Goal: Task Accomplishment & Management: Complete application form

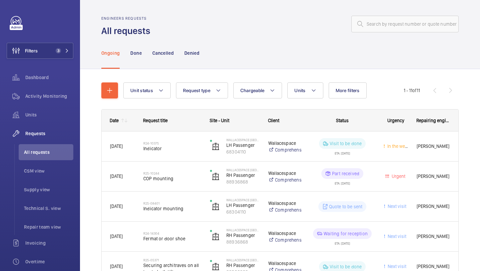
scroll to position [27, 0]
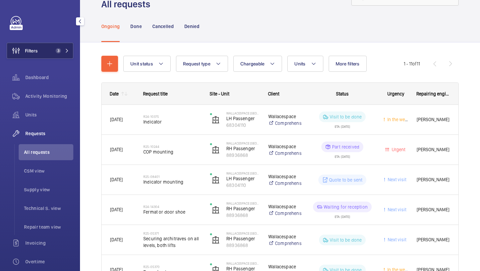
click at [71, 45] on button "Filters 3" at bounding box center [40, 51] width 67 height 16
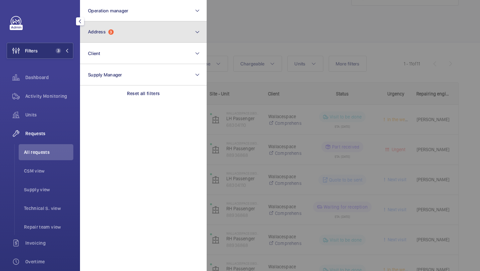
click at [98, 30] on span "Address" at bounding box center [97, 31] width 18 height 5
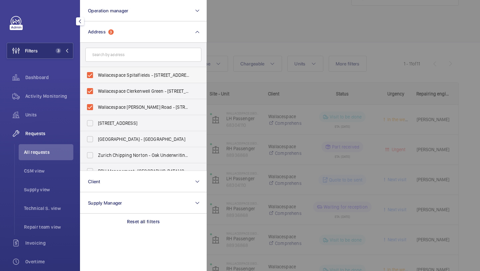
click at [114, 74] on span "Wallacespace Spitalfields - 15 Artillery Lane, LONDON E1 7LJ" at bounding box center [144, 75] width 92 height 7
click at [97, 74] on input "Wallacespace Spitalfields - 15 Artillery Lane, LONDON E1 7LJ" at bounding box center [89, 74] width 13 height 13
checkbox input "false"
click at [112, 94] on label "Wallacespace Clerkenwell Green - 18 Clerkenwell Grn, LONDON EC1R 0DP" at bounding box center [138, 91] width 116 height 16
click at [97, 94] on input "Wallacespace Clerkenwell Green - 18 Clerkenwell Grn, LONDON EC1R 0DP" at bounding box center [89, 90] width 13 height 13
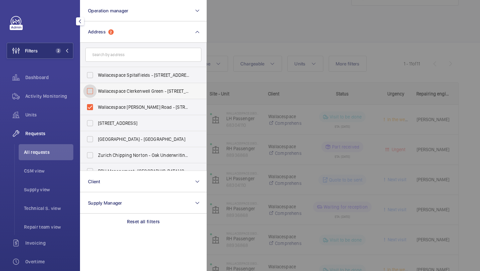
checkbox input "false"
click at [106, 112] on label "Wallacespace Dukes Road - Wallacespace St Pancras, LONDON WC1H 9PN" at bounding box center [138, 107] width 116 height 16
click at [97, 112] on input "Wallacespace Dukes Road - Wallacespace St Pancras, LONDON WC1H 9PN" at bounding box center [89, 106] width 13 height 13
checkbox input "false"
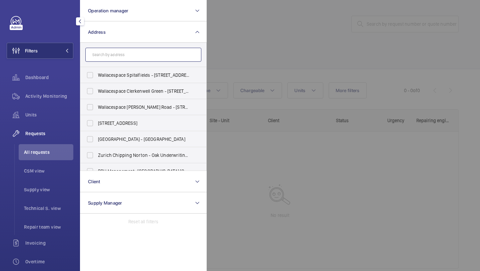
click at [118, 59] on input "text" at bounding box center [143, 55] width 116 height 14
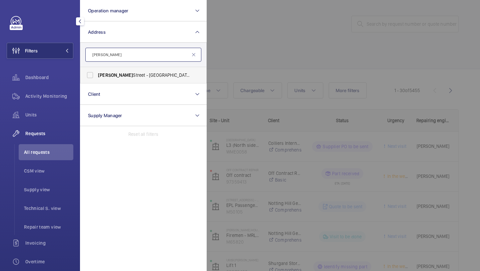
type input "[PERSON_NAME]"
click at [129, 76] on span "[PERSON_NAME][GEOGRAPHIC_DATA][STREET_ADDRESS][PERSON_NAME]" at bounding box center [144, 75] width 92 height 7
click at [97, 76] on input "[PERSON_NAME][GEOGRAPHIC_DATA][STREET_ADDRESS][PERSON_NAME]" at bounding box center [89, 74] width 13 height 13
checkbox input "true"
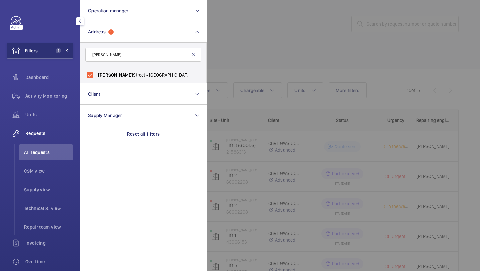
click at [246, 57] on div at bounding box center [447, 135] width 480 height 271
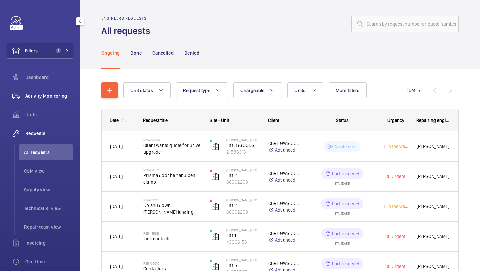
click at [51, 92] on div "Activity Monitoring" at bounding box center [40, 96] width 67 height 16
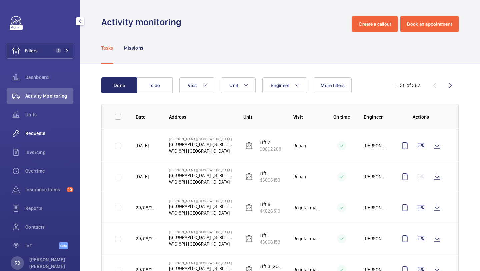
click at [45, 137] on div "Requests" at bounding box center [40, 133] width 67 height 16
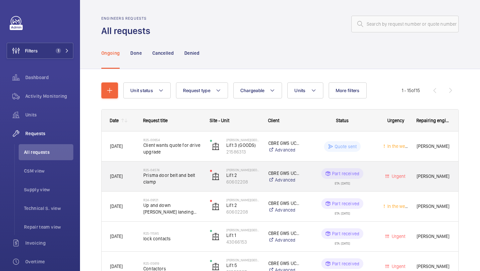
click at [180, 174] on span "Prisma door belt and belt clamp" at bounding box center [172, 178] width 58 height 13
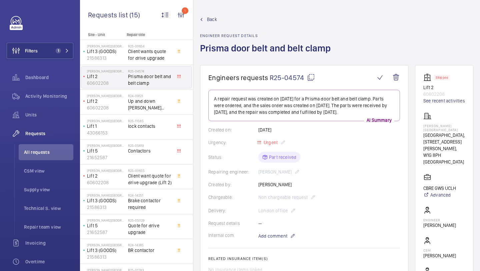
scroll to position [14, 0]
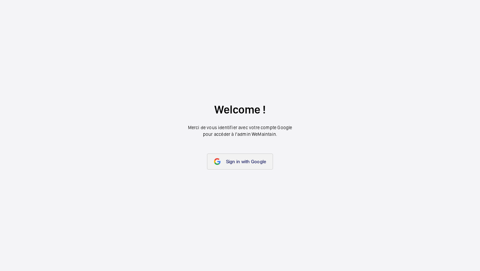
click at [246, 156] on link "Sign in with Google" at bounding box center [240, 161] width 66 height 16
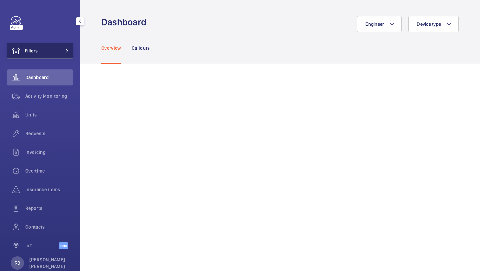
click at [56, 53] on button "Filters" at bounding box center [40, 51] width 67 height 16
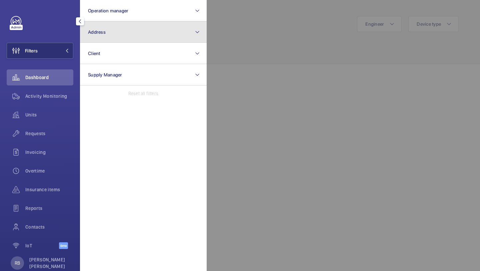
click at [109, 37] on button "Address" at bounding box center [143, 31] width 127 height 21
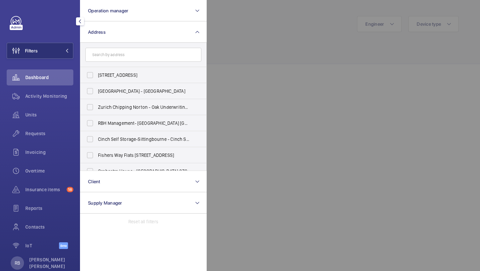
type input "a"
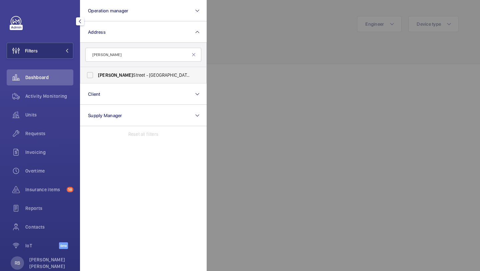
type input "[PERSON_NAME]"
click at [118, 77] on span "[PERSON_NAME]" at bounding box center [115, 74] width 35 height 5
click at [97, 77] on input "[PERSON_NAME][GEOGRAPHIC_DATA][STREET_ADDRESS][PERSON_NAME]" at bounding box center [89, 74] width 13 height 13
checkbox input "true"
click at [292, 38] on div at bounding box center [447, 135] width 480 height 271
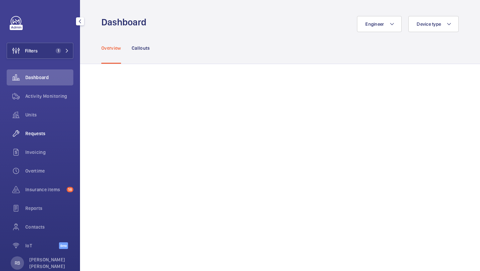
click at [46, 136] on span "Requests" at bounding box center [49, 133] width 48 height 7
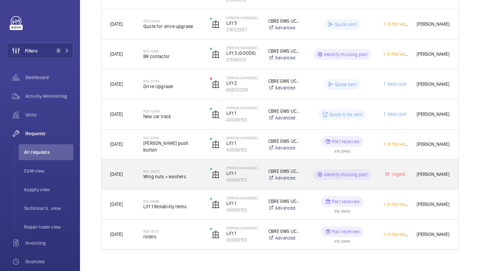
scroll to position [343, 0]
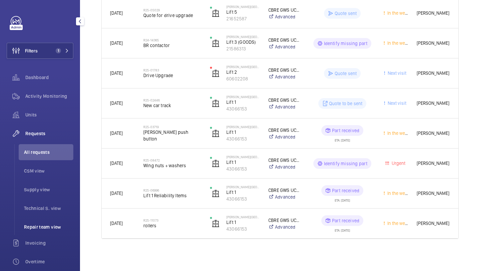
click at [28, 225] on span "Repair team view" at bounding box center [48, 226] width 49 height 7
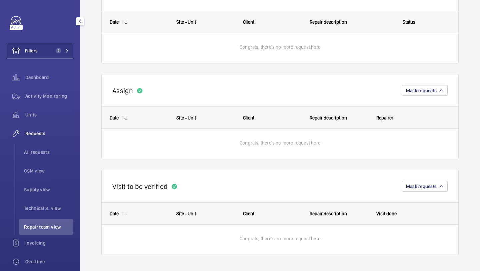
scroll to position [72, 0]
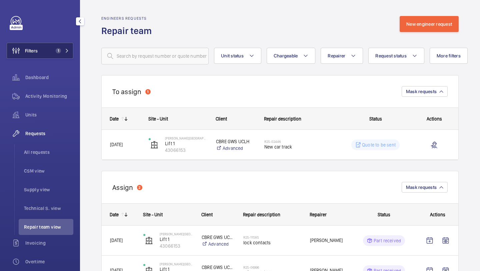
click at [62, 47] on button "Filters 1" at bounding box center [40, 51] width 67 height 16
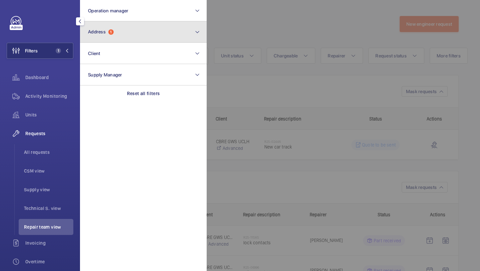
click at [101, 33] on span "Address" at bounding box center [97, 31] width 18 height 5
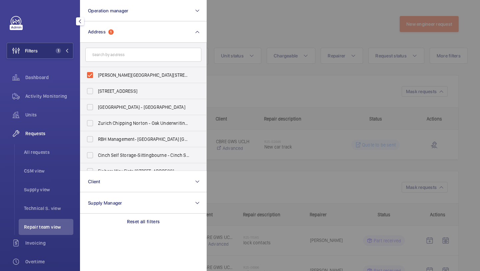
click at [286, 93] on div at bounding box center [447, 135] width 480 height 271
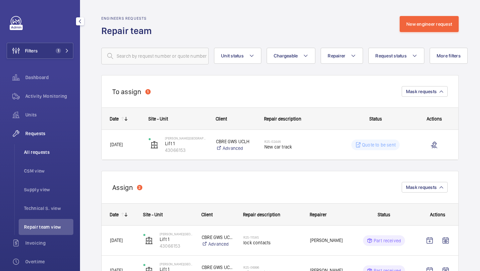
click at [32, 155] on li "All requests" at bounding box center [46, 152] width 55 height 16
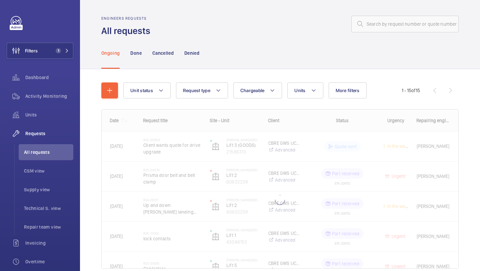
click at [112, 102] on wm-front-shared-table-view-engine "Unit status Request type Chargeable Units More filters Request status Urgency R…" at bounding box center [279, 183] width 357 height 202
click at [111, 93] on mat-icon "button" at bounding box center [110, 90] width 8 height 8
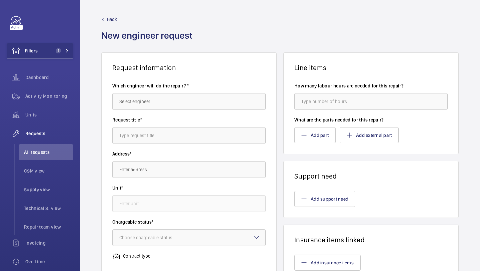
click at [148, 89] on wm-front-autocomplete-dropdown-select "Which engineer will do the repair? *" at bounding box center [188, 95] width 153 height 27
click at [148, 91] on wm-front-autocomplete-dropdown-select "Which engineer will do the repair? *" at bounding box center [188, 95] width 153 height 27
click at [148, 109] on input "text" at bounding box center [188, 101] width 153 height 17
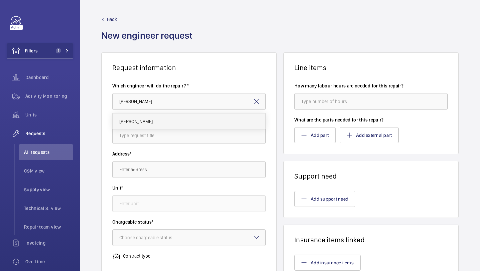
click at [148, 122] on mat-option "[PERSON_NAME]" at bounding box center [189, 121] width 153 height 16
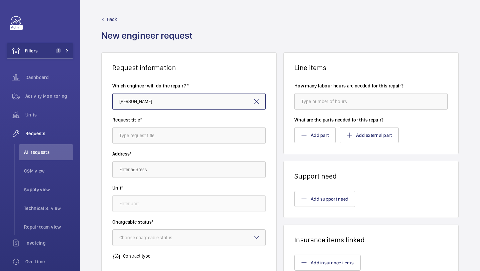
type input "[PERSON_NAME]"
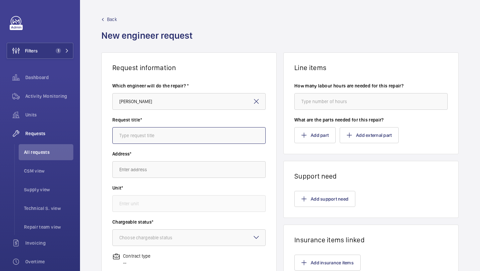
click at [147, 135] on input "text" at bounding box center [188, 135] width 153 height 17
click at [162, 134] on input "text" at bounding box center [188, 135] width 153 height 17
type input "Remove and replace brake liners"
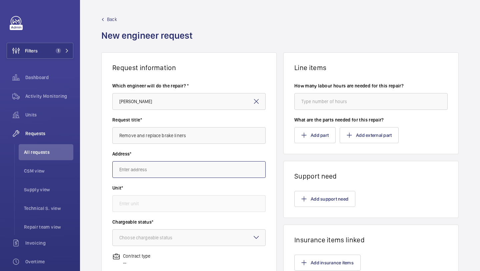
click at [134, 174] on input "text" at bounding box center [188, 169] width 153 height 17
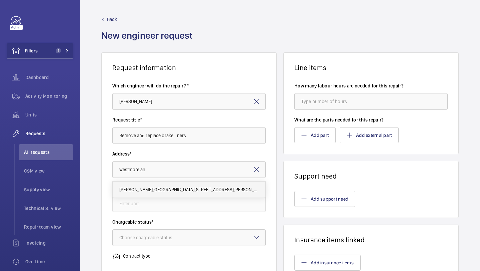
click at [162, 185] on mat-option "[PERSON_NAME][GEOGRAPHIC_DATA][STREET_ADDRESS][PERSON_NAME]" at bounding box center [189, 189] width 153 height 16
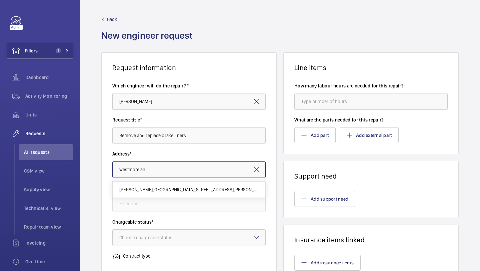
type input "[PERSON_NAME][GEOGRAPHIC_DATA][STREET_ADDRESS][PERSON_NAME]"
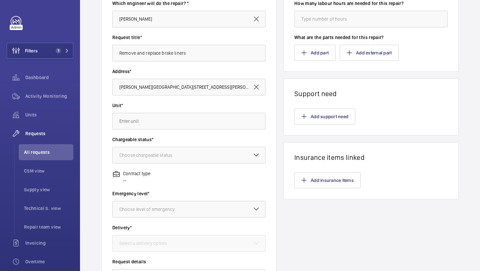
click at [178, 132] on div "Unit*" at bounding box center [188, 119] width 153 height 34
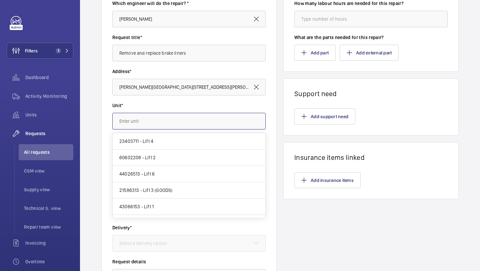
click at [182, 123] on input "text" at bounding box center [188, 121] width 153 height 17
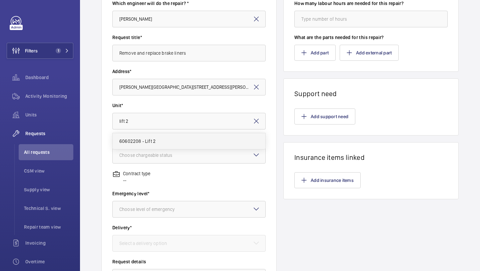
click at [182, 135] on mat-option "60602208 - Lift 2" at bounding box center [189, 141] width 153 height 16
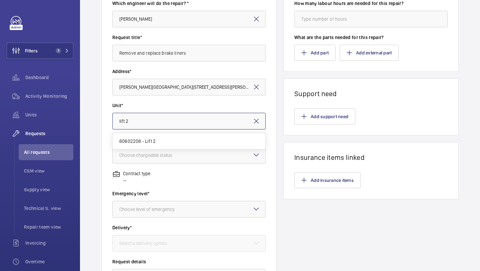
type input "60602208 - Lift 2"
click at [166, 156] on div "Choose chargeable status" at bounding box center [154, 155] width 70 height 7
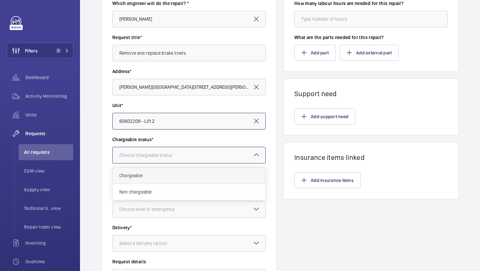
click at [156, 177] on span "Chargeable" at bounding box center [188, 175] width 139 height 7
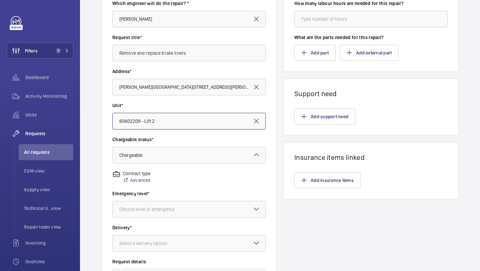
scroll to position [168, 0]
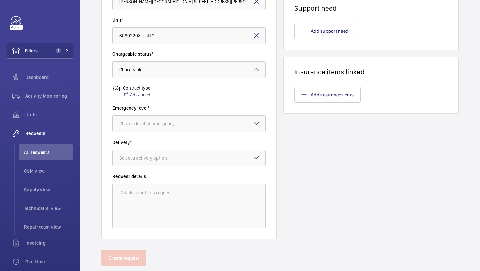
click at [184, 113] on wm-front-input-dropdown "Emergency level* Choose level of emergency" at bounding box center [188, 118] width 153 height 27
click at [180, 121] on div "Choose level of emergency" at bounding box center [155, 123] width 72 height 7
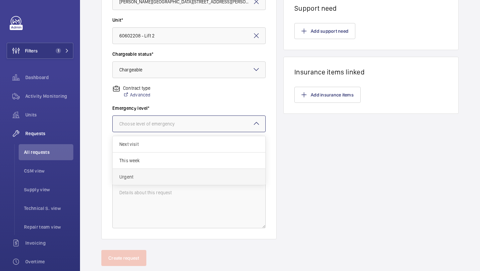
click at [146, 173] on span "Urgent" at bounding box center [188, 176] width 139 height 7
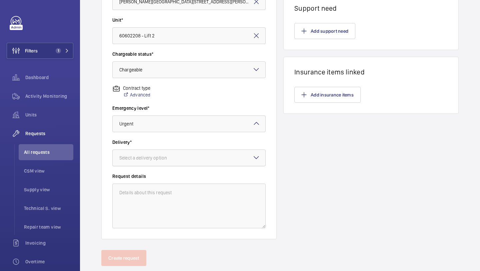
click at [156, 162] on div at bounding box center [189, 158] width 153 height 16
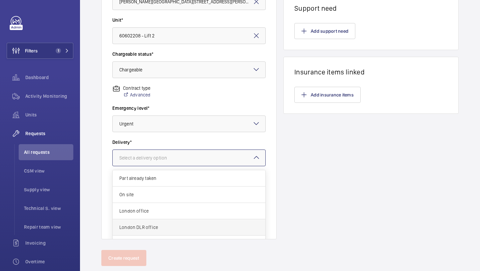
scroll to position [24, 0]
click at [153, 231] on div "Specified in comment" at bounding box center [189, 235] width 153 height 16
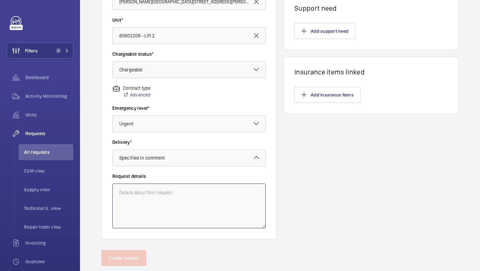
click at [157, 220] on textarea at bounding box center [188, 205] width 153 height 45
type textarea "A"
click at [172, 191] on textarea "Remove brakes, take to bronings for repair" at bounding box center [188, 205] width 153 height 45
click at [218, 194] on textarea "Remove brakes, take to brownings for repair" at bounding box center [188, 205] width 153 height 45
click at [205, 194] on textarea "Remove brakes, take to brownings for repair and replace" at bounding box center [188, 205] width 153 height 45
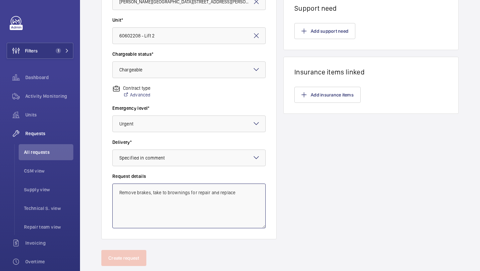
click at [226, 192] on textarea "Remove brakes, take to brownings for repair and replace" at bounding box center [188, 205] width 153 height 45
click at [229, 192] on textarea "Remove brakes, take to brownings for repair and replace" at bounding box center [188, 205] width 153 height 45
click at [232, 192] on textarea "Remove brakes, take to brownings for repair and replace" at bounding box center [188, 205] width 153 height 45
click at [250, 190] on textarea "Remove brakes, take to brownings for repair and replace." at bounding box center [188, 205] width 153 height 45
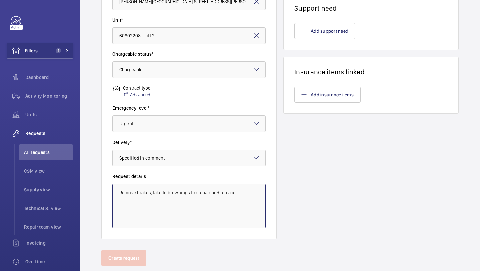
click at [250, 190] on textarea "Remove brakes, take to brownings for repair and replace." at bounding box center [188, 205] width 153 height 45
type textarea "Remove brakes, take to brownings for repair and replace."
click at [387, 154] on div "Line items How many labour hours are needed for this repair? What are the parts…" at bounding box center [370, 62] width 175 height 354
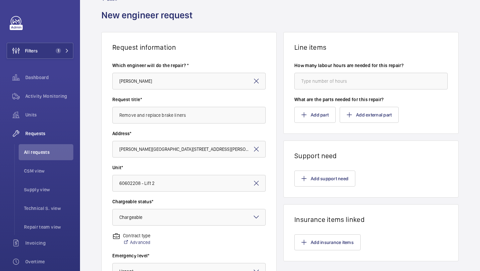
scroll to position [0, 0]
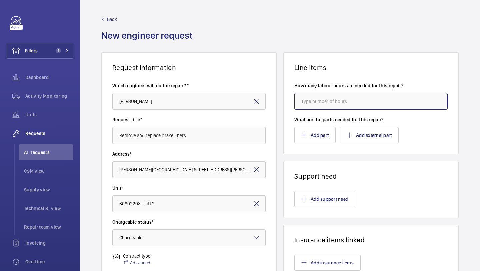
click at [386, 106] on input "number" at bounding box center [370, 101] width 153 height 17
type input "8"
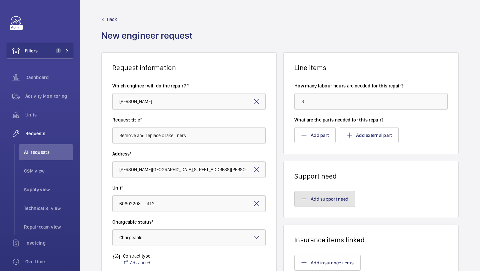
click at [319, 197] on button "Add support need" at bounding box center [324, 199] width 61 height 16
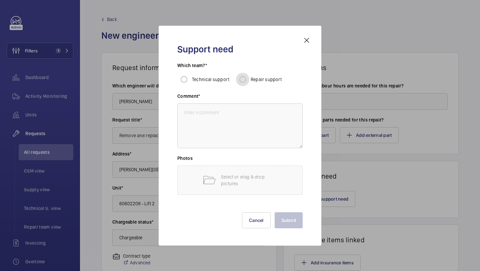
click at [246, 83] on input "Repair support" at bounding box center [242, 79] width 13 height 13
radio input "true"
click at [238, 106] on textarea at bounding box center [239, 125] width 125 height 45
paste textarea "Remove brakes, take to brownings for repair and replace."
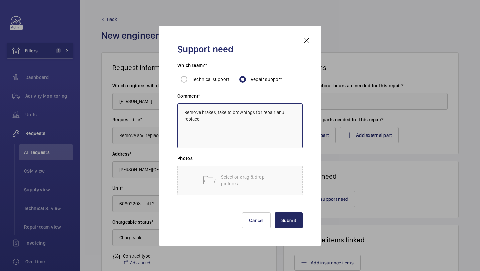
type textarea "Remove brakes, take to brownings for repair and replace."
click at [299, 226] on button "Submit" at bounding box center [289, 220] width 28 height 16
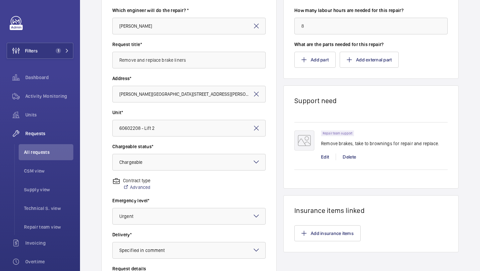
scroll to position [184, 0]
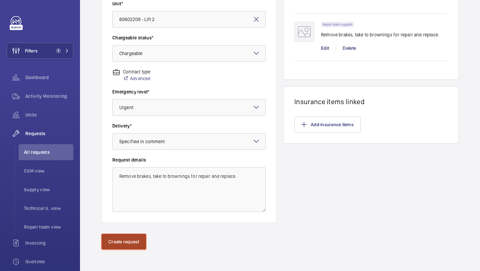
click at [129, 245] on button "Create request" at bounding box center [123, 241] width 45 height 16
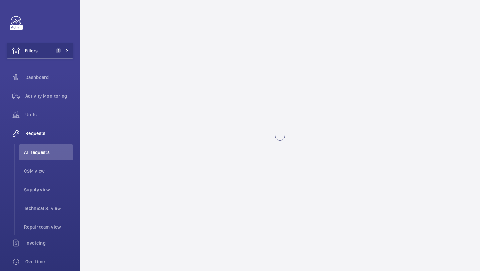
scroll to position [0, 0]
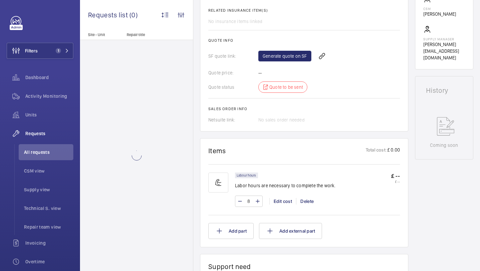
scroll to position [255, 0]
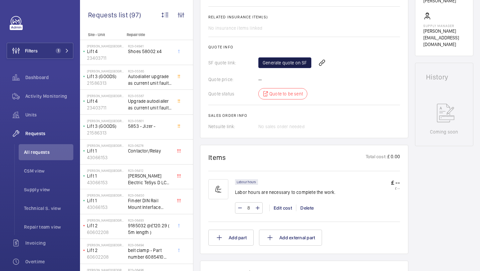
click at [296, 61] on link "Generate quote on SF" at bounding box center [284, 62] width 53 height 11
click at [331, 60] on span "Refresh page" at bounding box center [332, 63] width 34 height 8
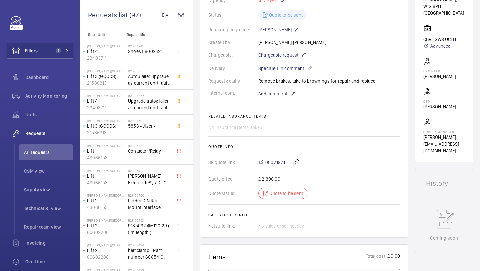
scroll to position [0, 0]
